Goal: Task Accomplishment & Management: Manage account settings

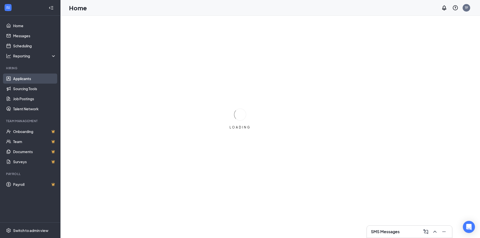
click at [28, 80] on link "Applicants" at bounding box center [34, 79] width 43 height 10
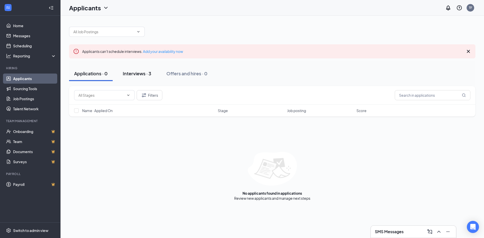
click at [144, 71] on div "Interviews · 3" at bounding box center [137, 73] width 29 height 6
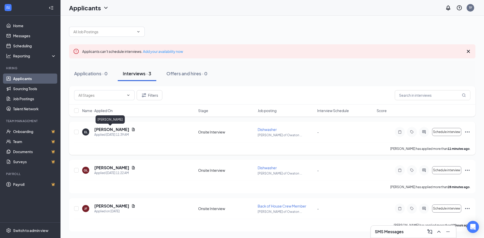
click at [105, 130] on h5 "[PERSON_NAME]" at bounding box center [111, 130] width 35 height 6
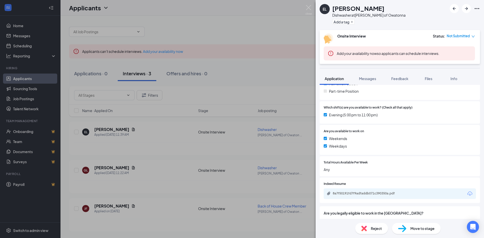
scroll to position [140, 0]
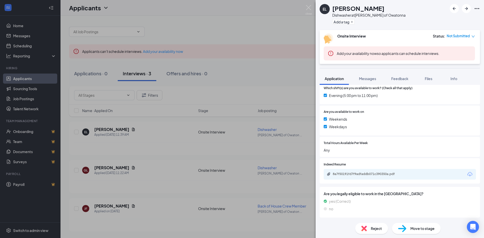
click at [343, 178] on div "8a7f50191fd7f9adfaddb071c390350a.pdf" at bounding box center [400, 174] width 152 height 11
click at [343, 175] on div "8a7f50191fd7f9adfaddb071c390350a.pdf" at bounding box center [368, 174] width 71 height 4
drag, startPoint x: 151, startPoint y: 168, endPoint x: 127, endPoint y: 168, distance: 23.7
click at [151, 168] on div "EL [PERSON_NAME] Dishwasher at [PERSON_NAME] of Owatonna Add a tag Onsite Inter…" at bounding box center [242, 119] width 484 height 238
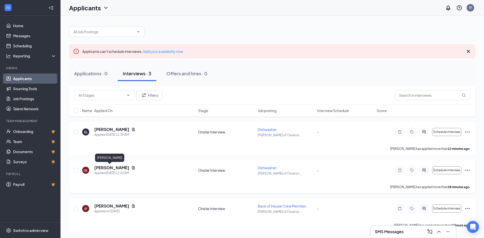
click at [106, 169] on h5 "[PERSON_NAME]" at bounding box center [111, 168] width 35 height 6
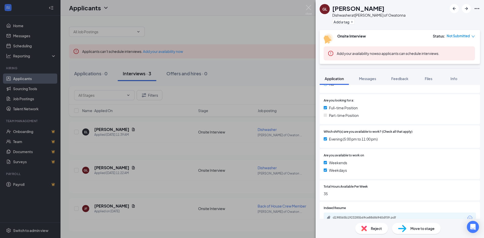
scroll to position [140, 0]
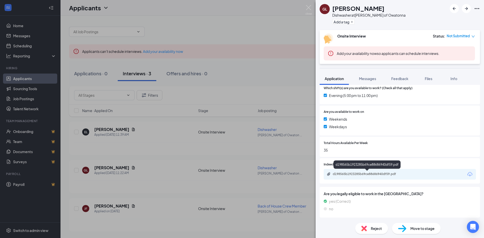
click at [348, 174] on div "d198565b1923285b69ce88686940df59.pdf" at bounding box center [368, 174] width 71 height 4
